Goal: Find specific page/section: Find specific page/section

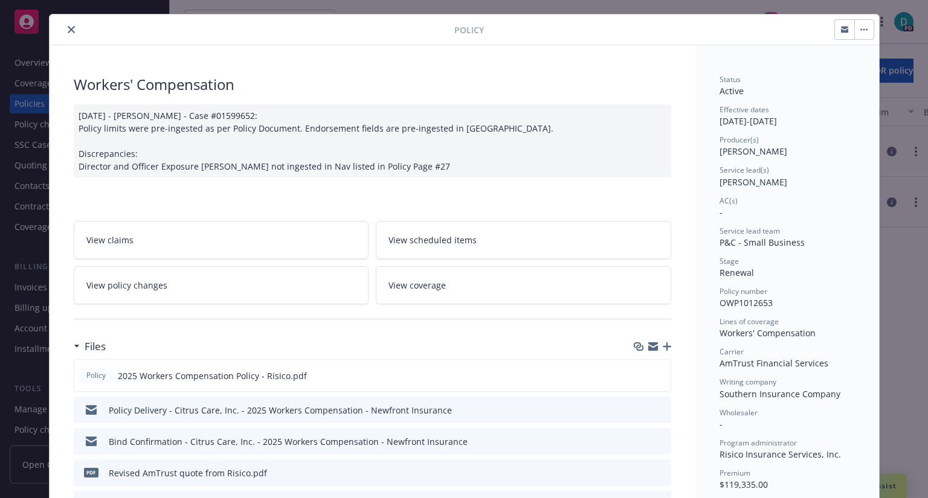
scroll to position [24, 0]
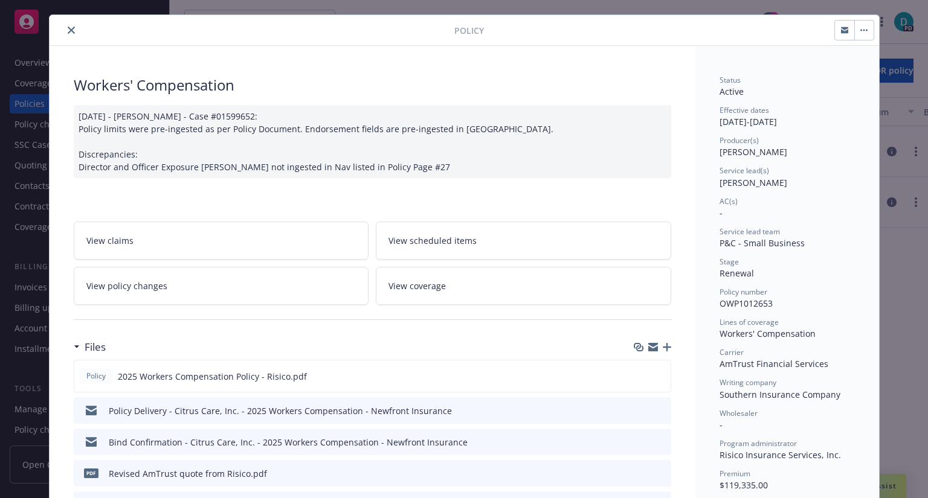
click at [69, 35] on button "close" at bounding box center [71, 30] width 14 height 14
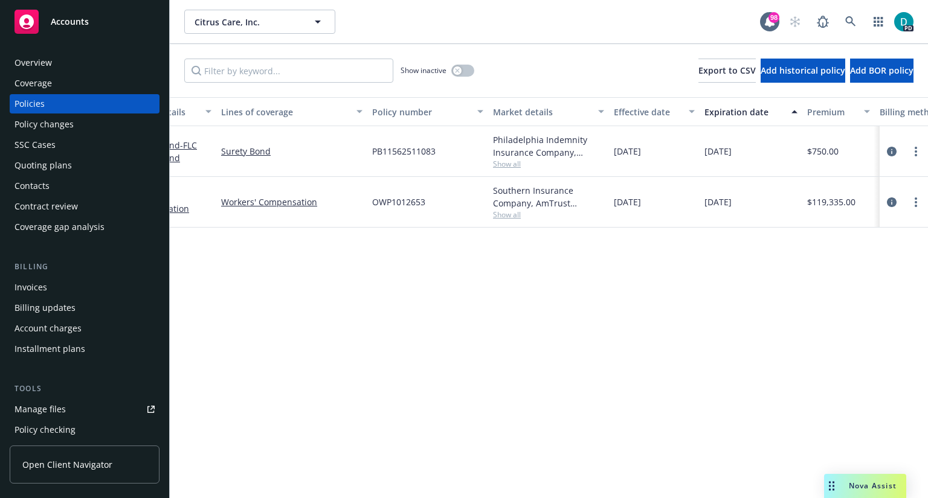
scroll to position [0, 50]
click at [444, 289] on div "Policy details Lines of coverage Policy number Market details Effective date Ex…" at bounding box center [549, 297] width 758 height 401
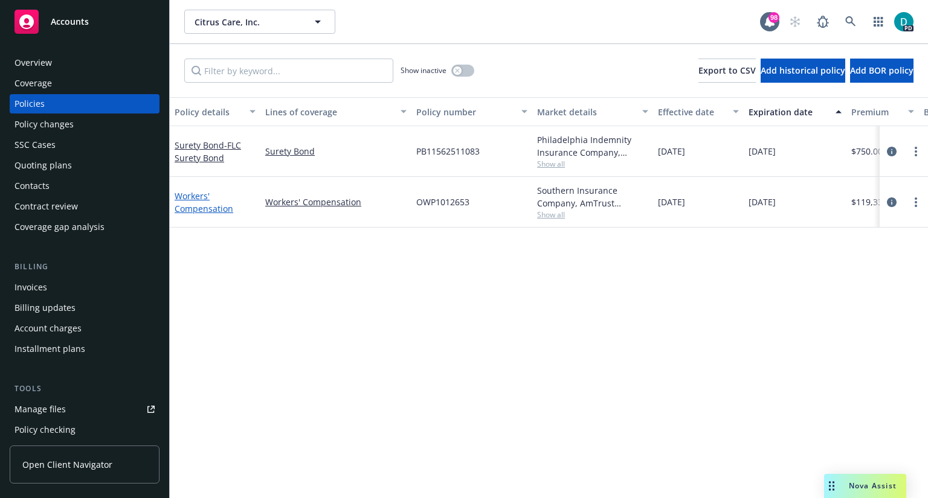
click at [195, 200] on link "Workers' Compensation" at bounding box center [204, 202] width 59 height 24
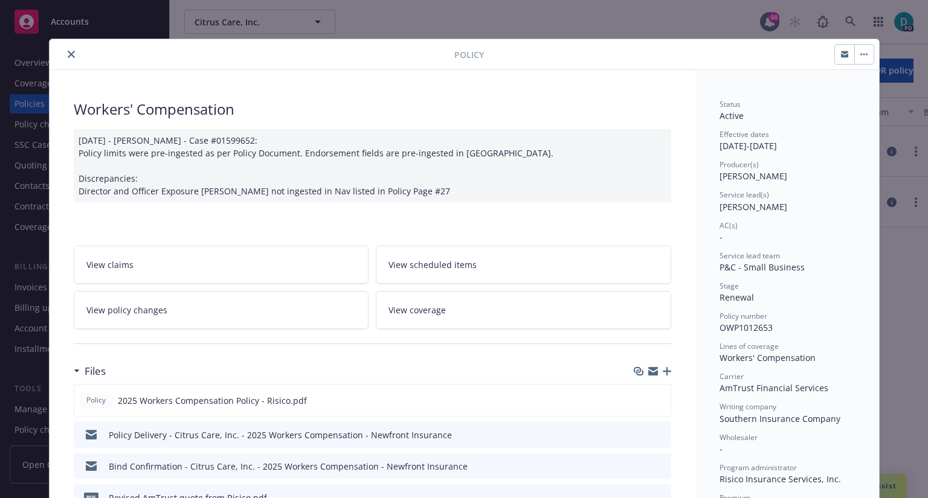
click at [68, 54] on icon "close" at bounding box center [71, 54] width 7 height 7
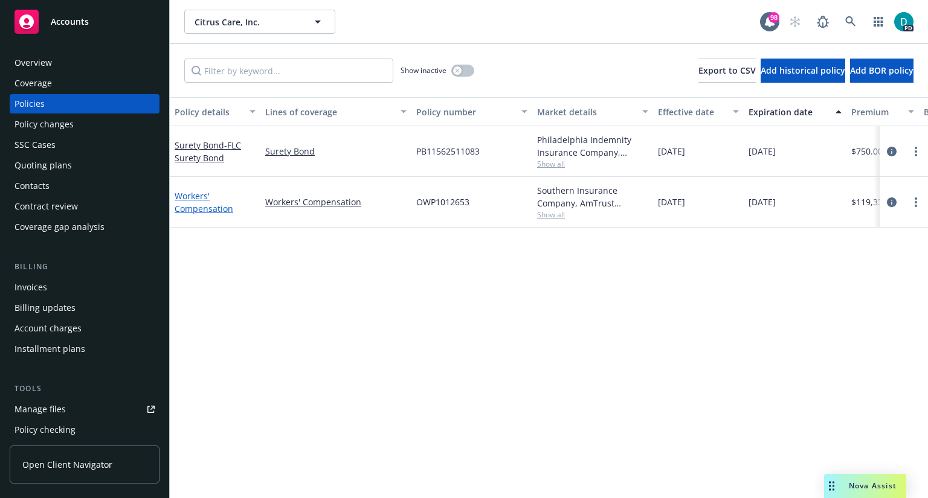
click at [201, 193] on link "Workers' Compensation" at bounding box center [204, 202] width 59 height 24
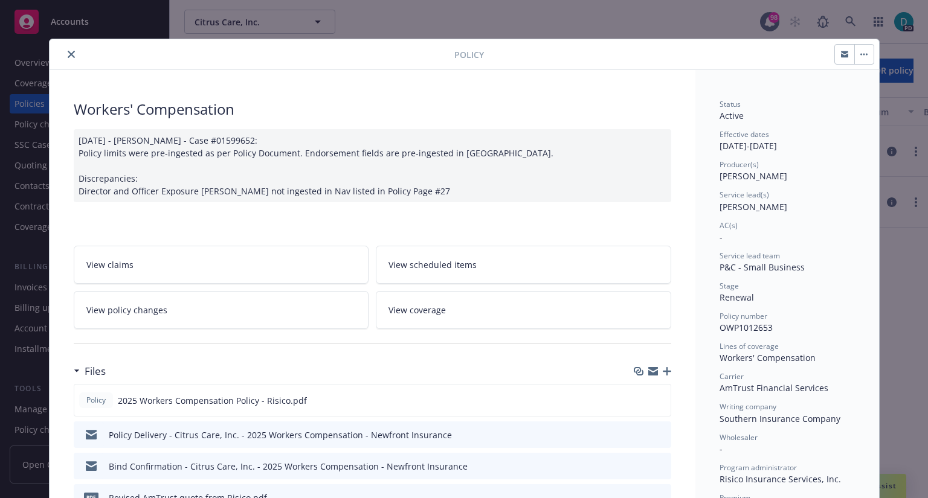
click at [68, 55] on icon "close" at bounding box center [71, 54] width 7 height 7
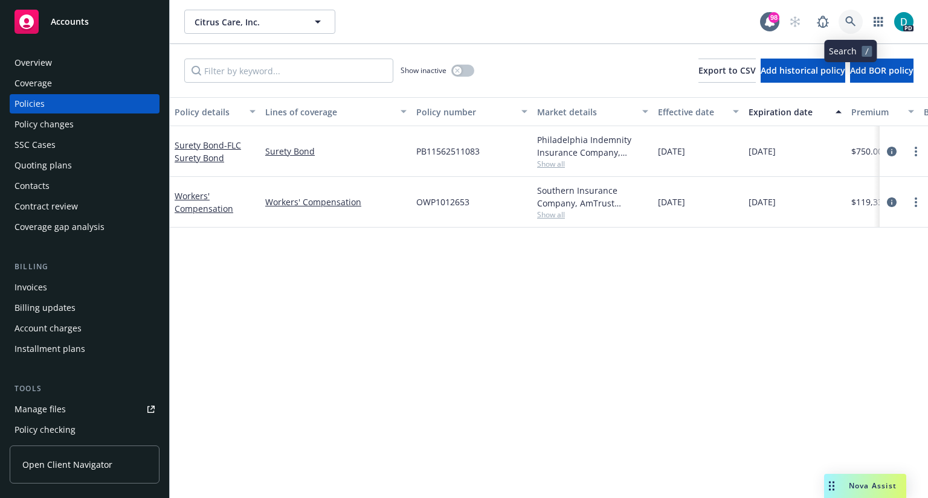
click at [847, 14] on link at bounding box center [850, 22] width 24 height 24
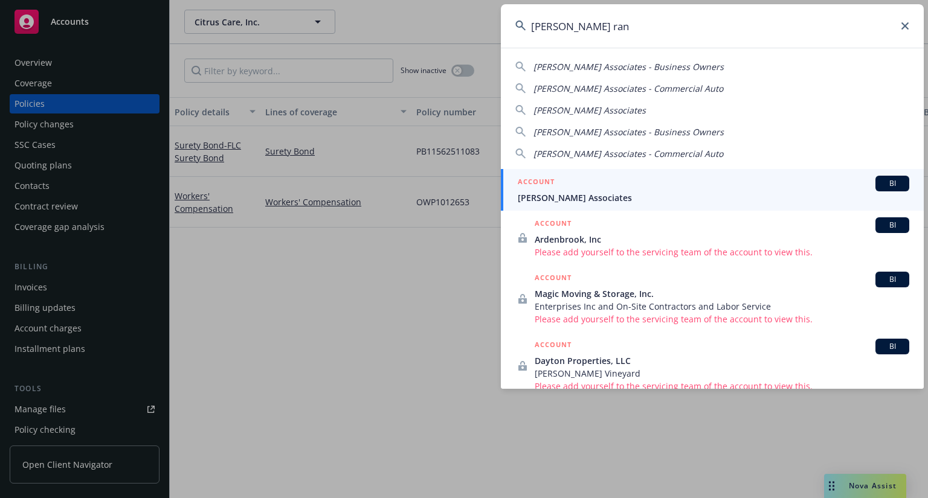
type input "[PERSON_NAME] ran"
click at [602, 199] on span "[PERSON_NAME] Associates" at bounding box center [713, 197] width 391 height 13
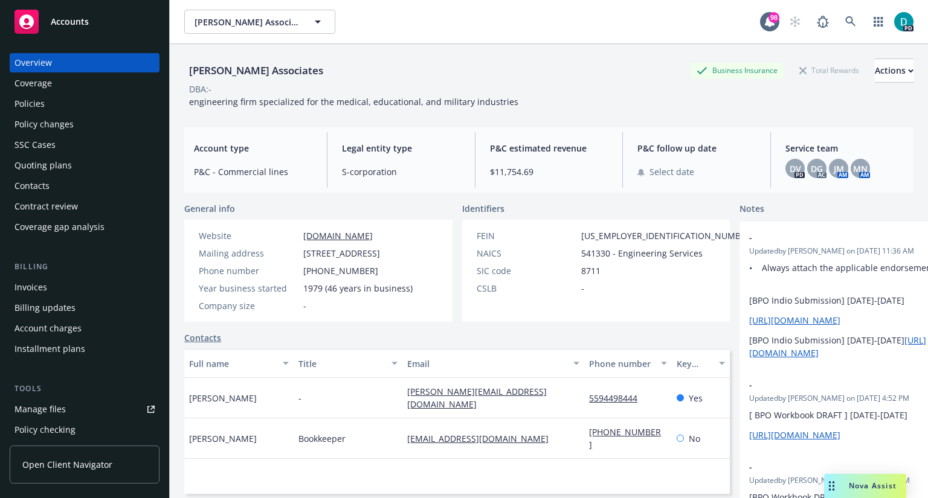
click at [43, 106] on div "Policies" at bounding box center [29, 103] width 30 height 19
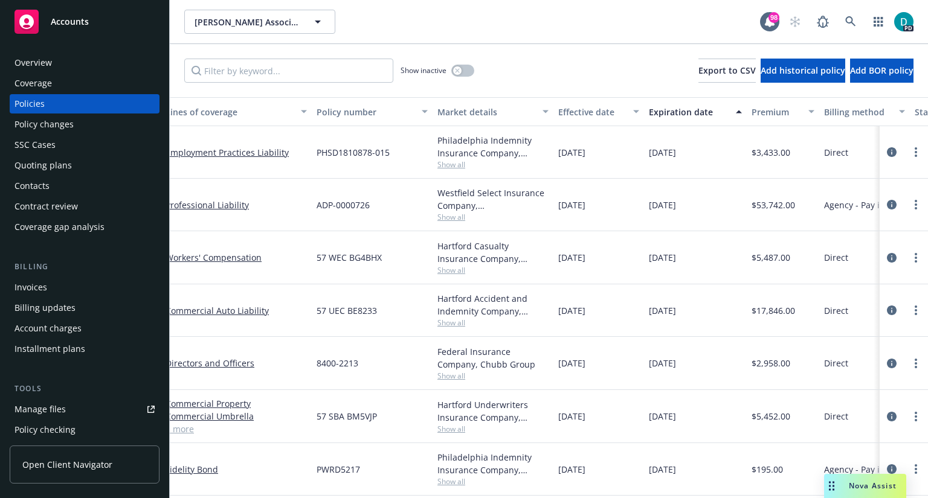
scroll to position [6, 0]
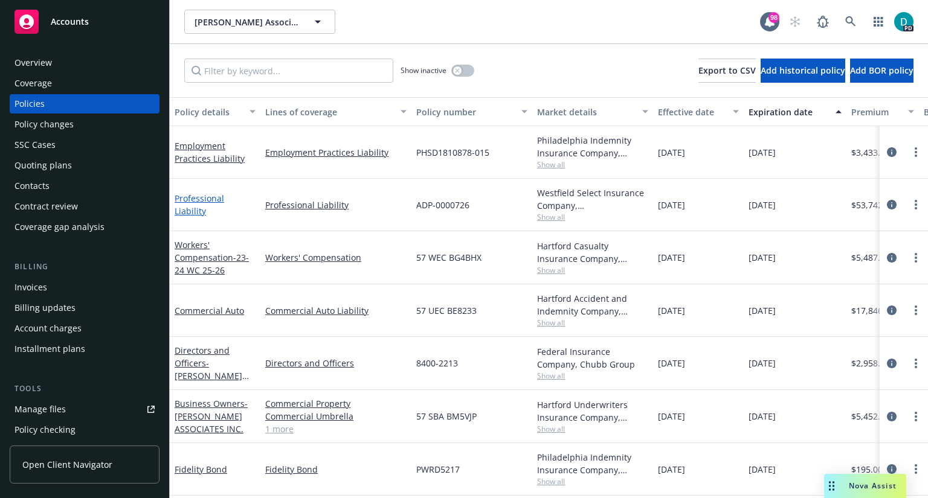
click at [221, 199] on link "Professional Liability" at bounding box center [200, 205] width 50 height 24
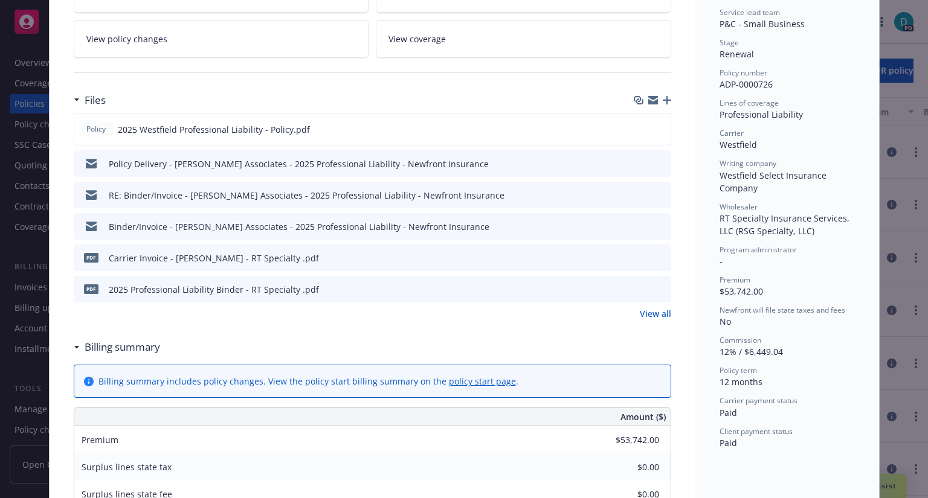
scroll to position [232, 0]
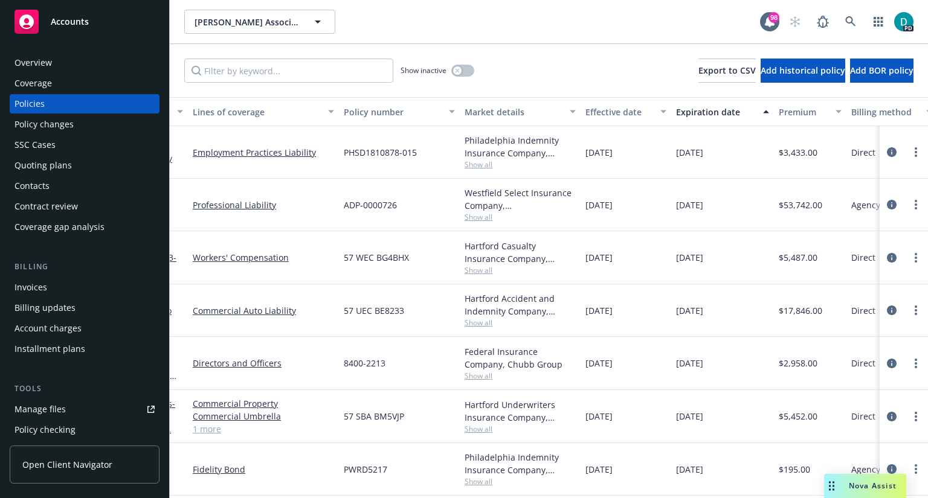
scroll to position [0, 72]
